Goal: Information Seeking & Learning: Learn about a topic

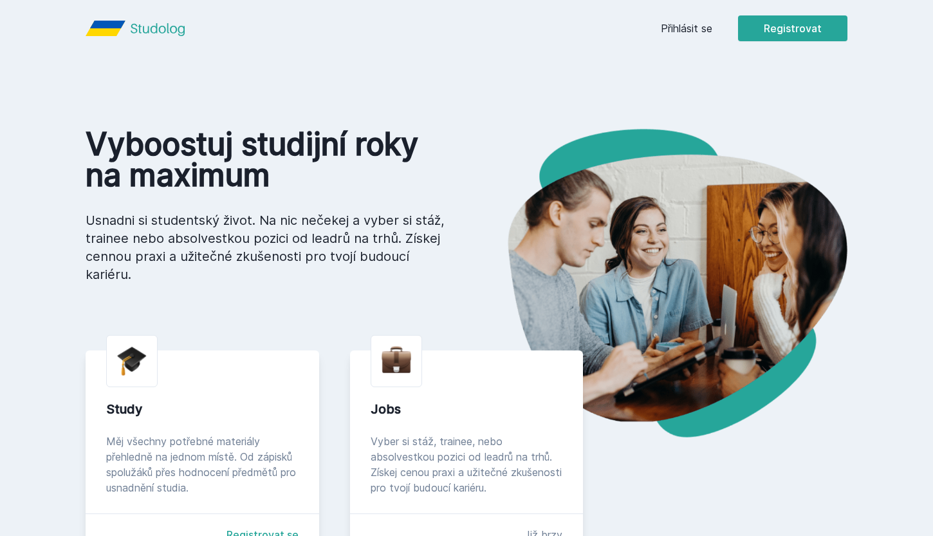
click at [676, 27] on link "Přihlásit se" at bounding box center [686, 28] width 51 height 15
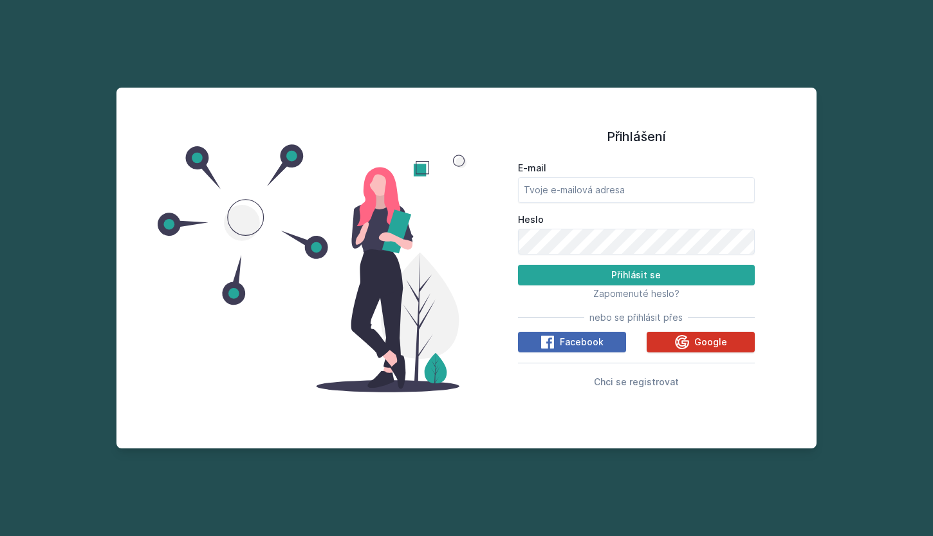
click at [678, 342] on icon at bounding box center [682, 341] width 15 height 15
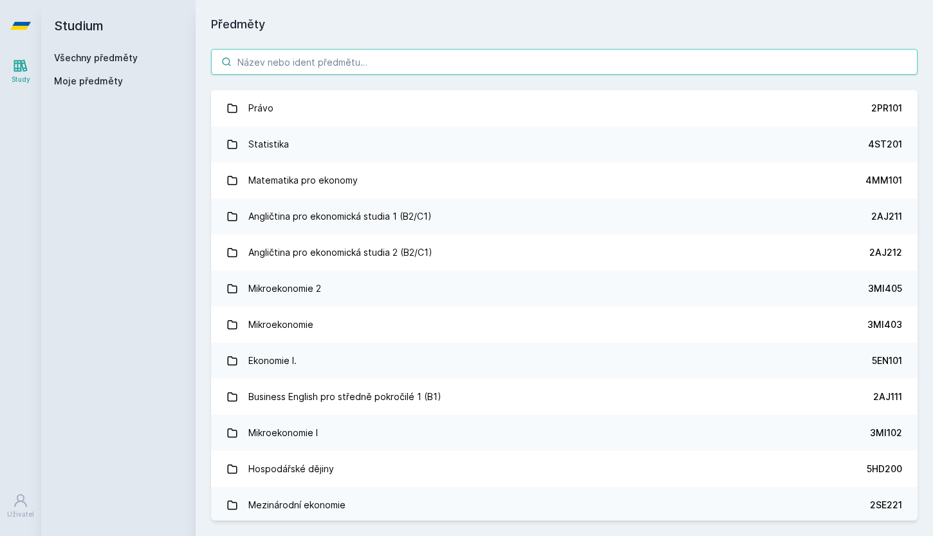
click at [655, 58] on input "search" at bounding box center [564, 62] width 707 height 26
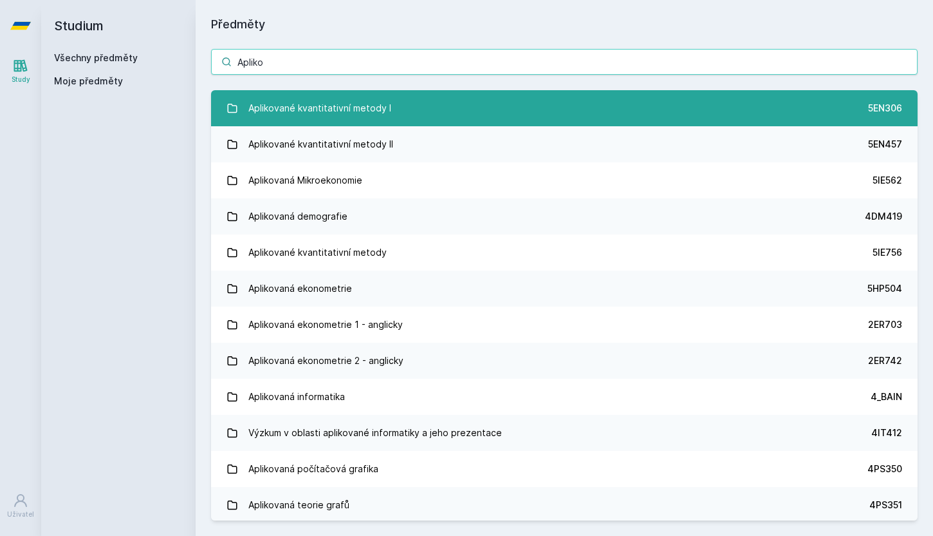
type input "Apliko"
click at [490, 98] on link "Aplikované kvantitativní metody I 5EN306" at bounding box center [564, 108] width 707 height 36
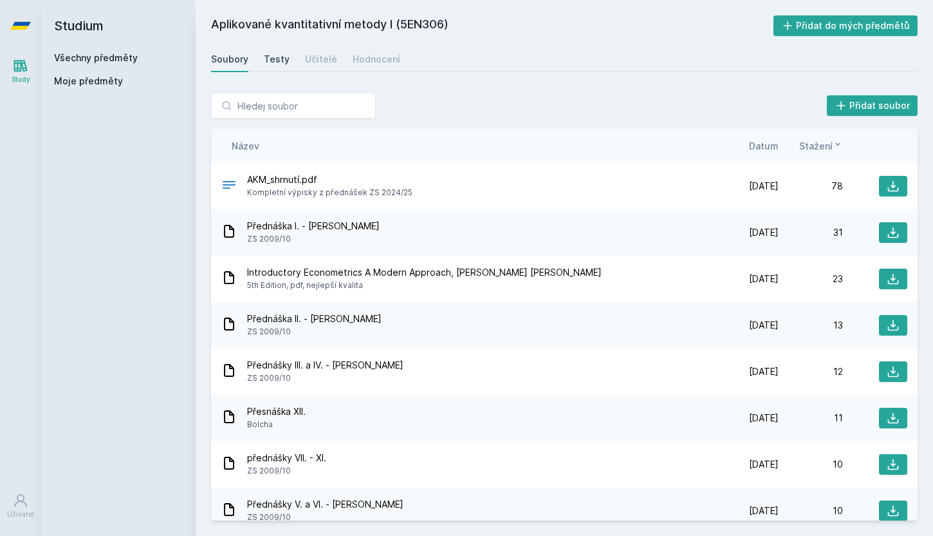
click at [275, 62] on div "Testy" at bounding box center [277, 59] width 26 height 13
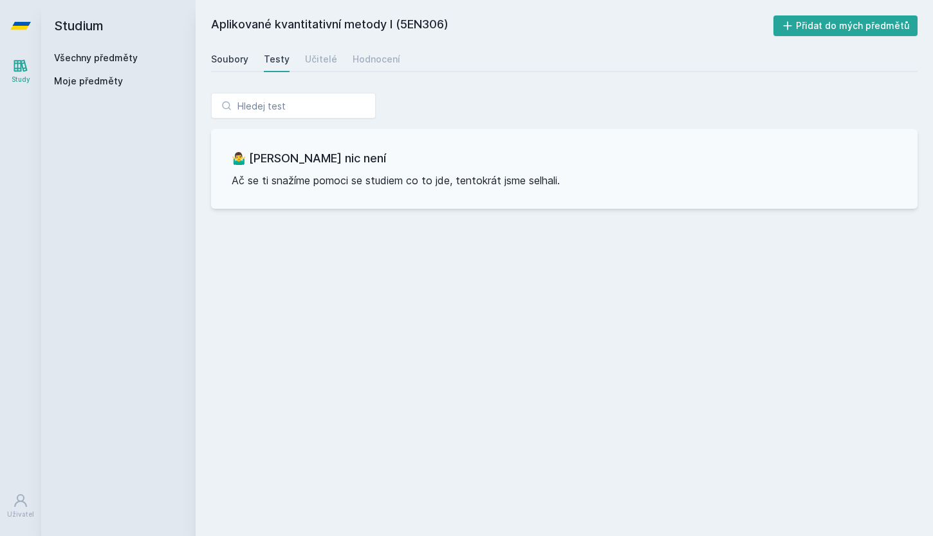
click at [225, 59] on div "Soubory" at bounding box center [229, 59] width 37 height 13
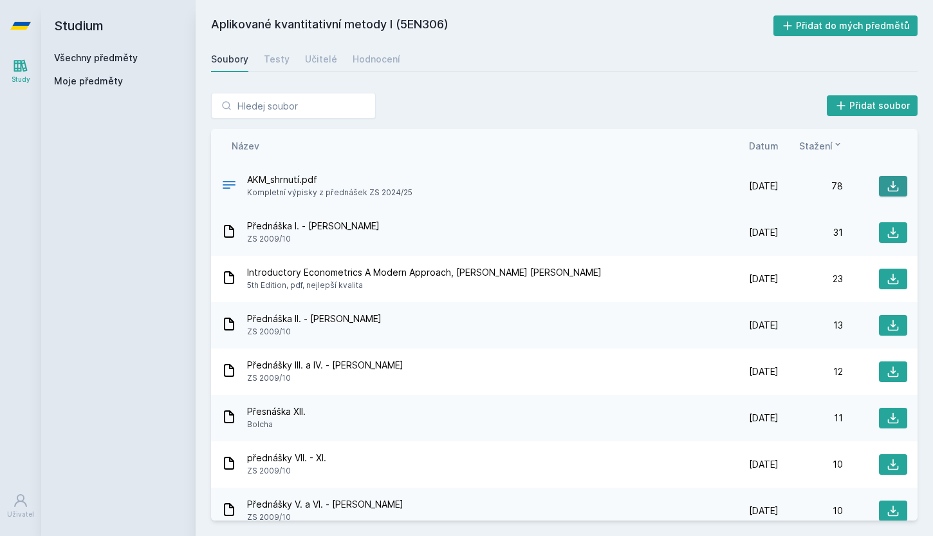
click at [884, 183] on button at bounding box center [893, 186] width 28 height 21
click at [652, 73] on div "Aplikované kvantitativní metody I (5EN306) Přidat do mých předmětů [GEOGRAPHIC_…" at bounding box center [564, 267] width 707 height 505
